Goal: Communication & Community: Ask a question

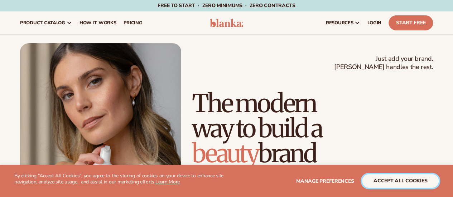
click at [402, 181] on button "accept all cookies" at bounding box center [400, 181] width 77 height 14
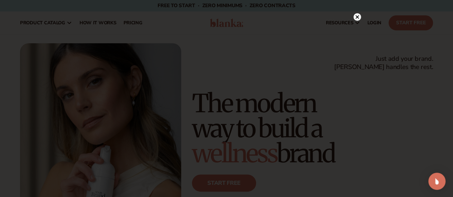
click at [355, 16] on circle at bounding box center [357, 17] width 8 height 8
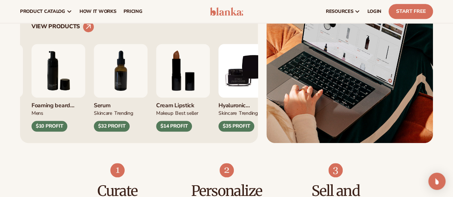
scroll to position [294, 0]
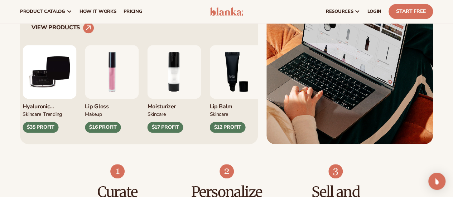
click at [0, 144] on div "Blanka lets you brand and sell private label cosmetics with zero hassle —zero i…" at bounding box center [226, 53] width 453 height 184
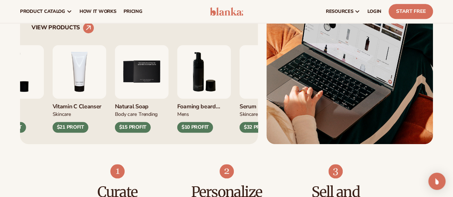
click at [50, 133] on div "Cream Lipstick MAKEUP BEST SELLER $14 PROFIT Hyaluronic moisturizer SKINCARE MA…" at bounding box center [139, 84] width 215 height 100
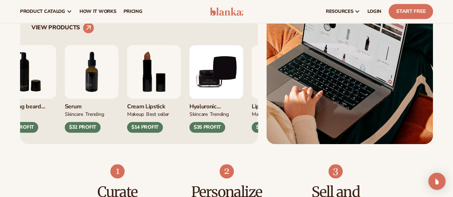
click at [18, 136] on div "Blanka lets you brand and sell private label cosmetics with zero hassle —zero i…" at bounding box center [226, 53] width 453 height 184
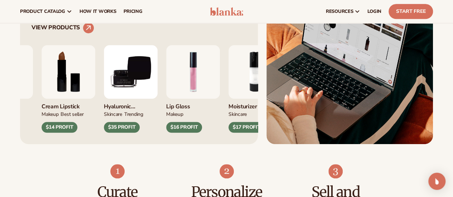
click at [74, 99] on img "8 / 9" at bounding box center [69, 72] width 54 height 54
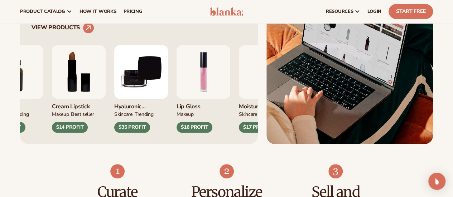
click at [74, 99] on img "8 / 9" at bounding box center [79, 72] width 54 height 54
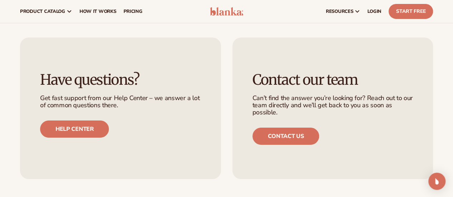
scroll to position [2606, 0]
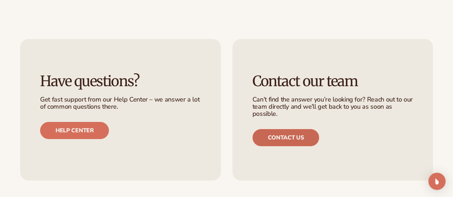
click at [299, 146] on link "Contact us" at bounding box center [285, 137] width 67 height 17
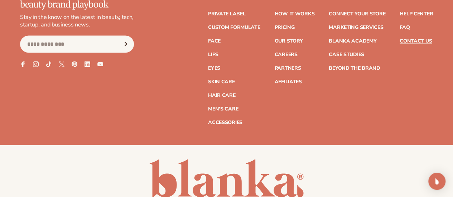
scroll to position [686, 0]
click at [417, 42] on link "Contact Us" at bounding box center [416, 41] width 32 height 5
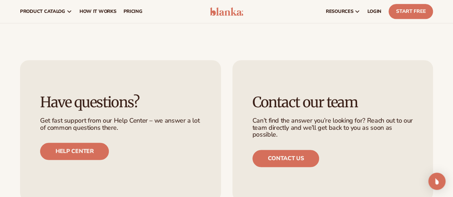
scroll to position [488, 0]
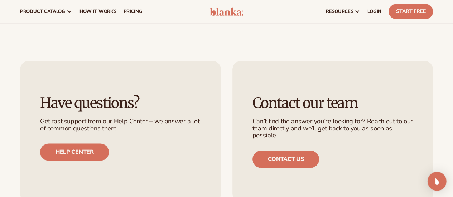
click at [435, 180] on img "Open Intercom Messenger" at bounding box center [436, 181] width 9 height 9
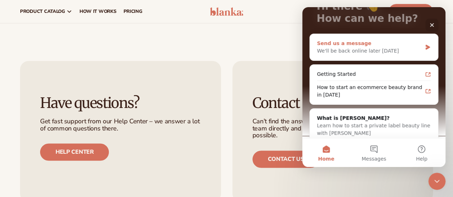
scroll to position [65, 0]
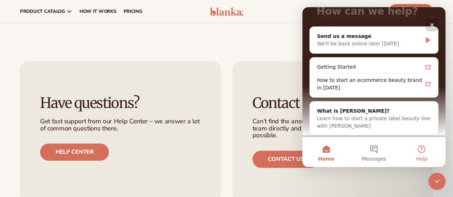
click at [416, 149] on button "Help" at bounding box center [422, 153] width 48 height 29
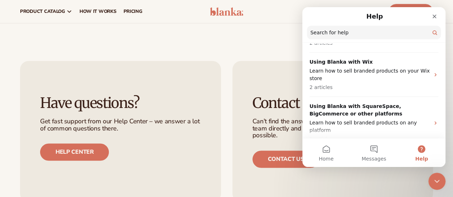
scroll to position [251, 0]
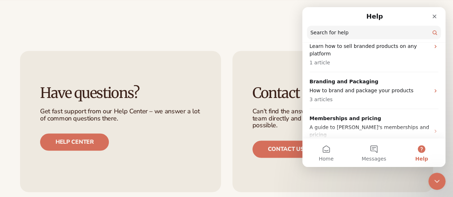
click at [257, 38] on div "Have questions? Get fast support from our Help Center – we answer a lot of comm…" at bounding box center [226, 122] width 453 height 182
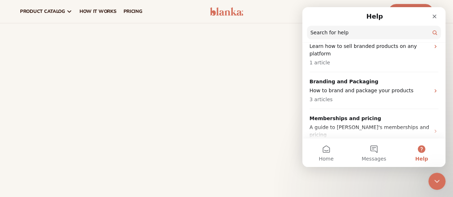
scroll to position [283, 0]
click at [438, 15] on div "Close" at bounding box center [434, 16] width 13 height 13
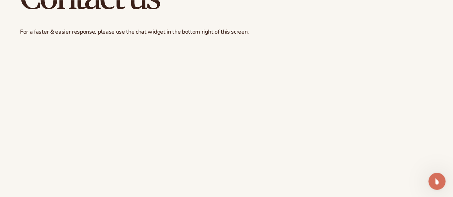
scroll to position [107, 0]
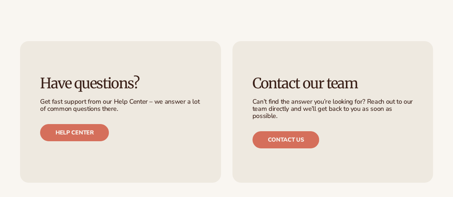
scroll to position [2606, 0]
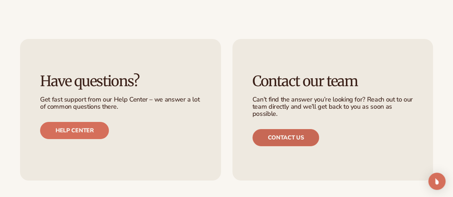
click at [277, 146] on link "Contact us" at bounding box center [285, 137] width 67 height 17
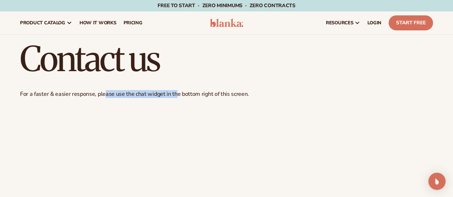
drag, startPoint x: 104, startPoint y: 95, endPoint x: 175, endPoint y: 94, distance: 70.5
click at [175, 94] on p "For a faster & easier response, please use the chat widget in the bottom right …" at bounding box center [226, 95] width 413 height 8
click at [172, 92] on p "For a faster & easier response, please use the chat widget in the bottom right …" at bounding box center [226, 95] width 413 height 8
drag, startPoint x: 195, startPoint y: 95, endPoint x: 238, endPoint y: 90, distance: 43.6
click at [238, 91] on p "For a faster & easier response, please use the chat widget in the bottom right …" at bounding box center [226, 95] width 413 height 8
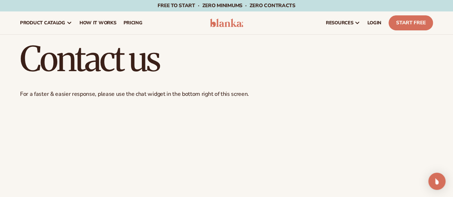
click at [248, 93] on p "For a faster & easier response, please use the chat widget in the bottom right …" at bounding box center [226, 95] width 413 height 8
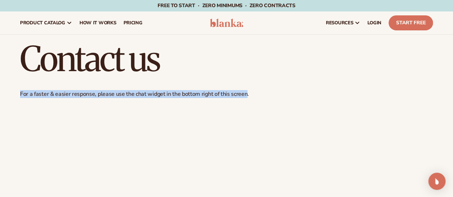
drag, startPoint x: 216, startPoint y: 93, endPoint x: 0, endPoint y: 94, distance: 215.5
click at [0, 94] on div "Contact us For a faster & easier response, please use the chat widget in the bo…" at bounding box center [226, 153] width 453 height 237
drag, startPoint x: 437, startPoint y: 184, endPoint x: 431, endPoint y: 184, distance: 5.7
click at [437, 184] on img "Open Intercom Messenger" at bounding box center [436, 181] width 9 height 9
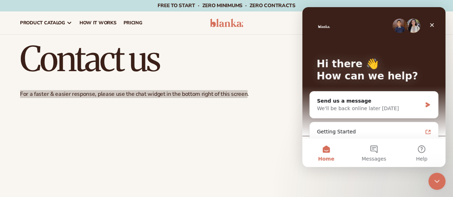
click at [393, 28] on img "Intercom messenger" at bounding box center [399, 26] width 14 height 14
click at [406, 107] on div "We'll be back online later [DATE]" at bounding box center [369, 109] width 105 height 8
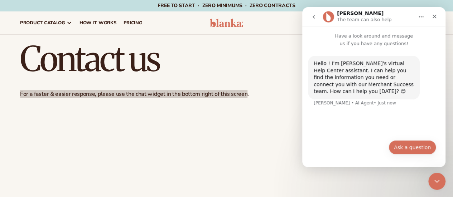
click at [422, 149] on button "Ask a question" at bounding box center [412, 147] width 48 height 14
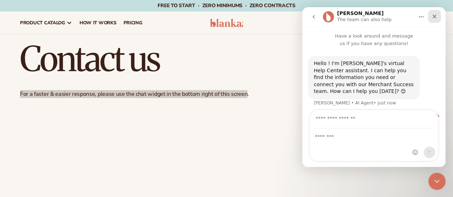
scroll to position [18, 0]
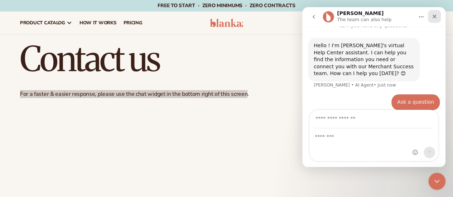
click at [436, 16] on icon "Close" at bounding box center [434, 17] width 6 height 6
